Goal: Task Accomplishment & Management: Complete application form

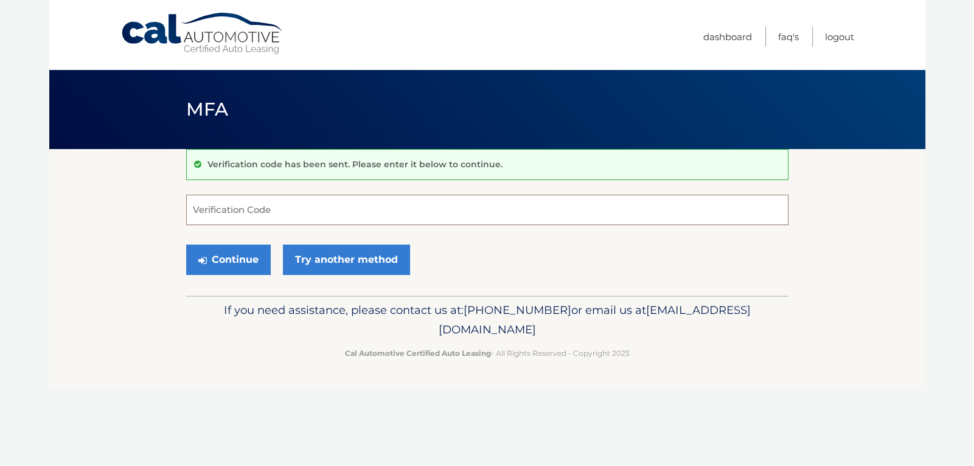
click at [319, 207] on input "Verification Code" at bounding box center [487, 210] width 602 height 30
type input "472825"
click at [186, 245] on button "Continue" at bounding box center [228, 260] width 85 height 30
click at [215, 213] on input "472825" at bounding box center [487, 210] width 602 height 30
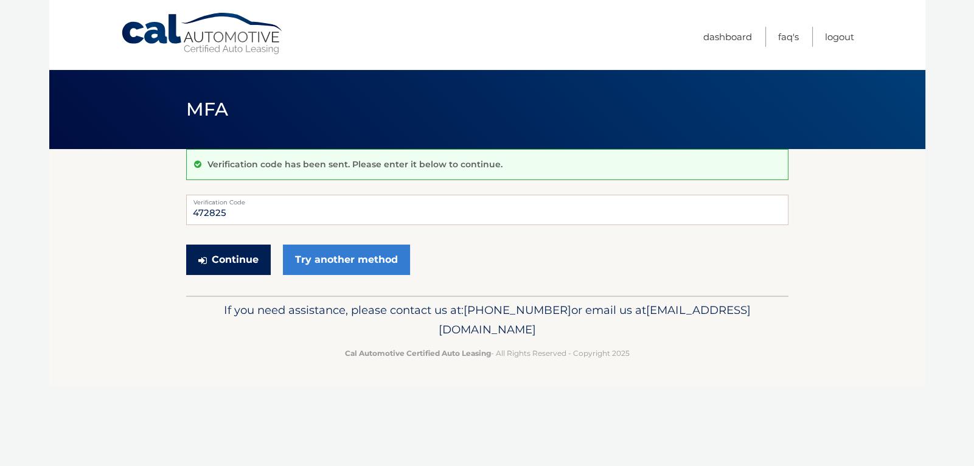
click at [237, 257] on button "Continue" at bounding box center [228, 260] width 85 height 30
click at [214, 262] on button "Continue" at bounding box center [228, 260] width 85 height 30
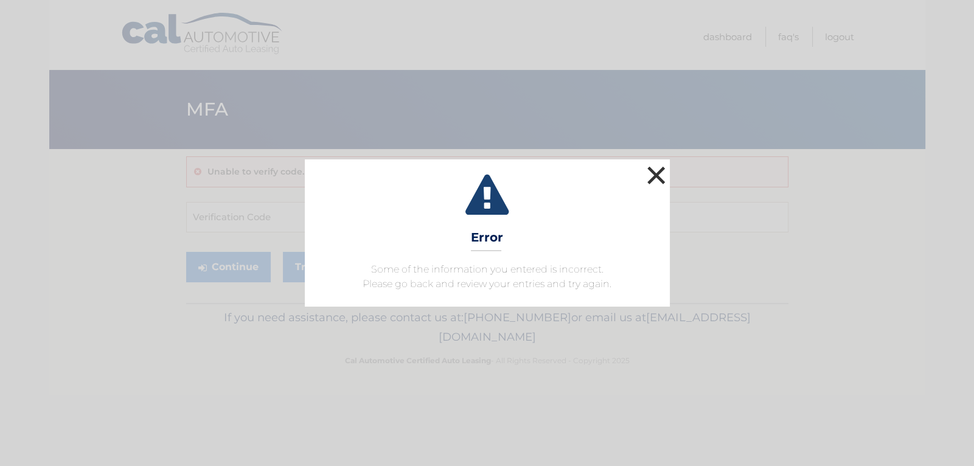
click at [658, 176] on button "×" at bounding box center [656, 175] width 24 height 24
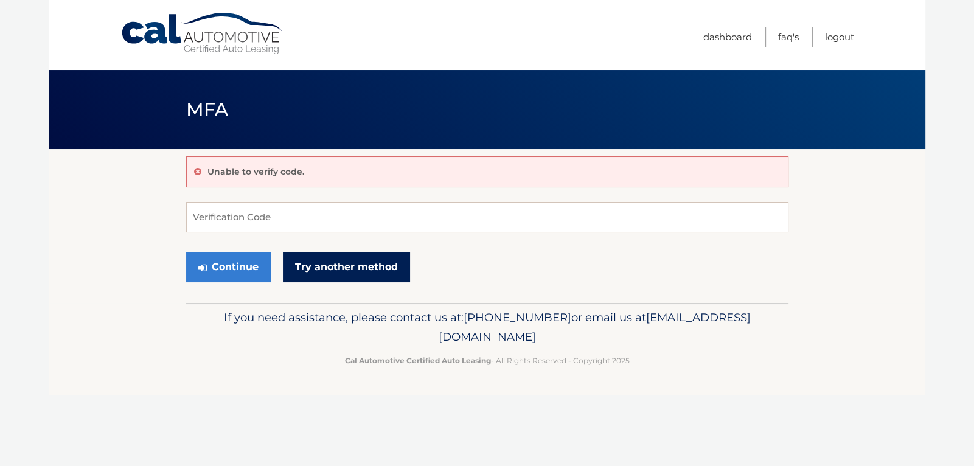
click at [296, 266] on link "Try another method" at bounding box center [346, 267] width 127 height 30
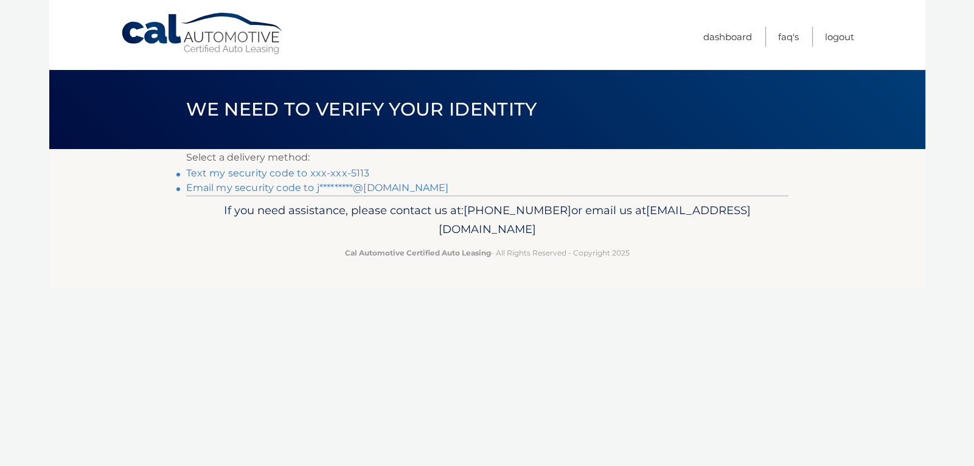
click at [290, 191] on link "Email my security code to j*********@yahoo.com" at bounding box center [317, 188] width 263 height 12
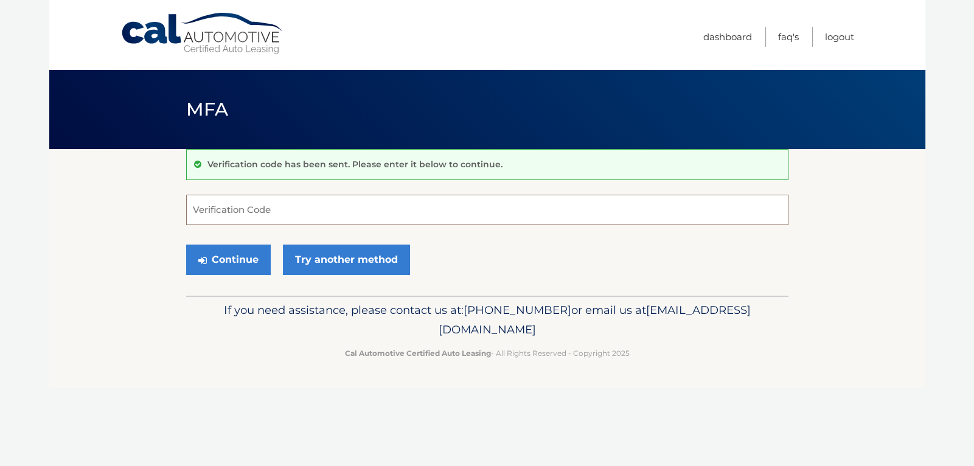
click at [302, 213] on input "Verification Code" at bounding box center [487, 210] width 602 height 30
paste input "400287"
type input "400287"
click at [241, 265] on button "Continue" at bounding box center [228, 260] width 85 height 30
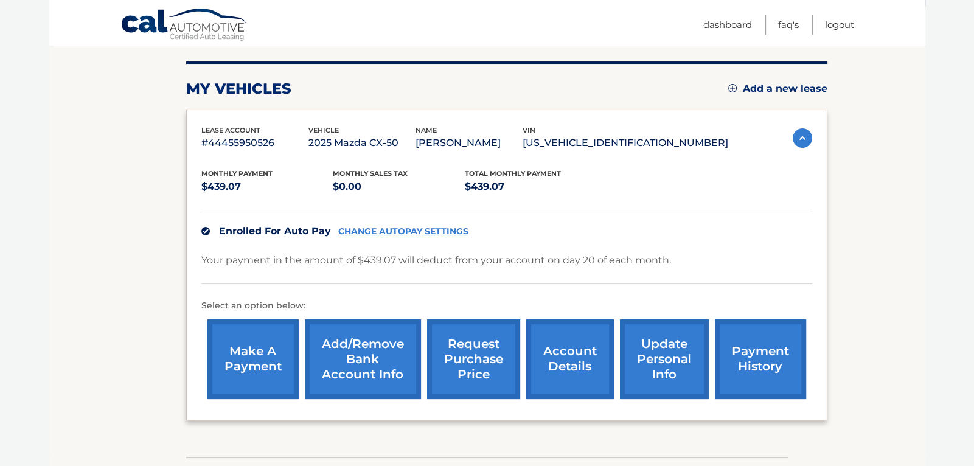
scroll to position [144, 0]
